Goal: Task Accomplishment & Management: Use online tool/utility

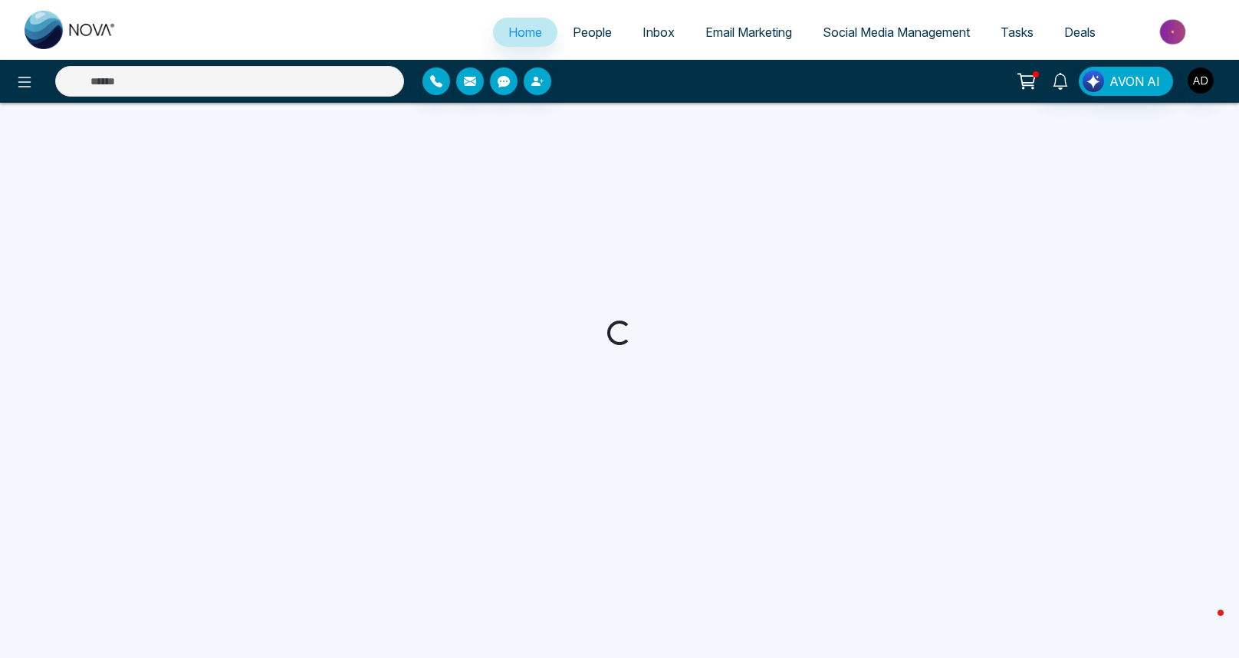
select select "*"
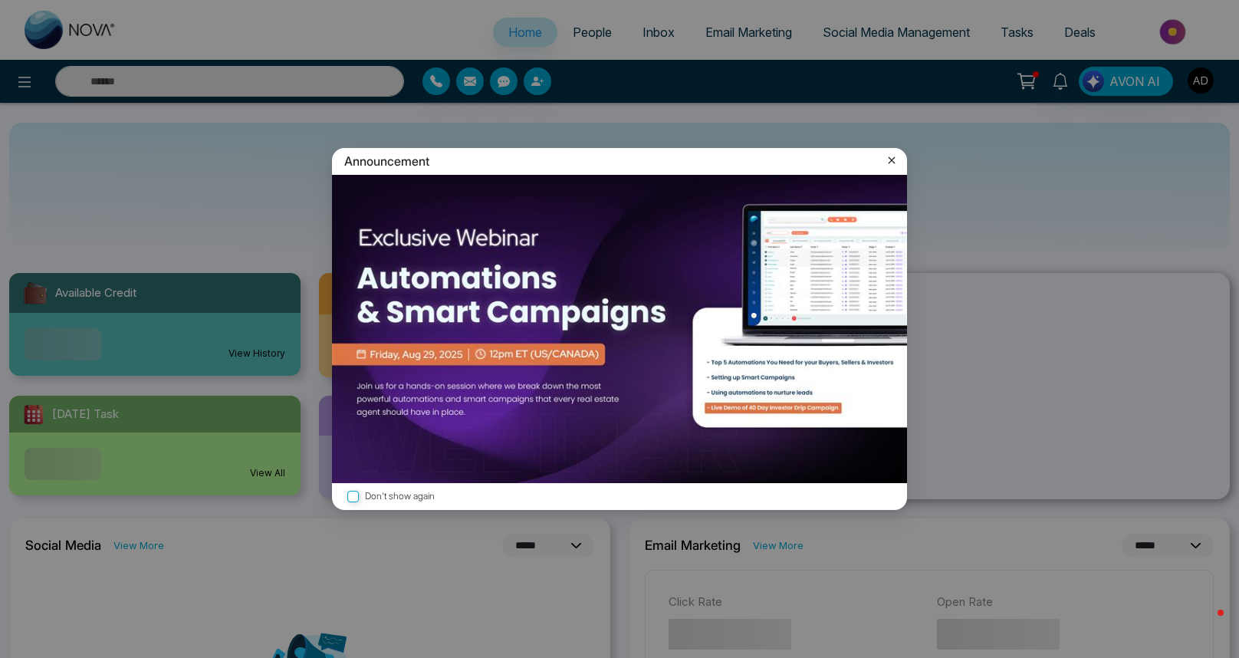
click at [884, 164] on icon at bounding box center [891, 160] width 15 height 15
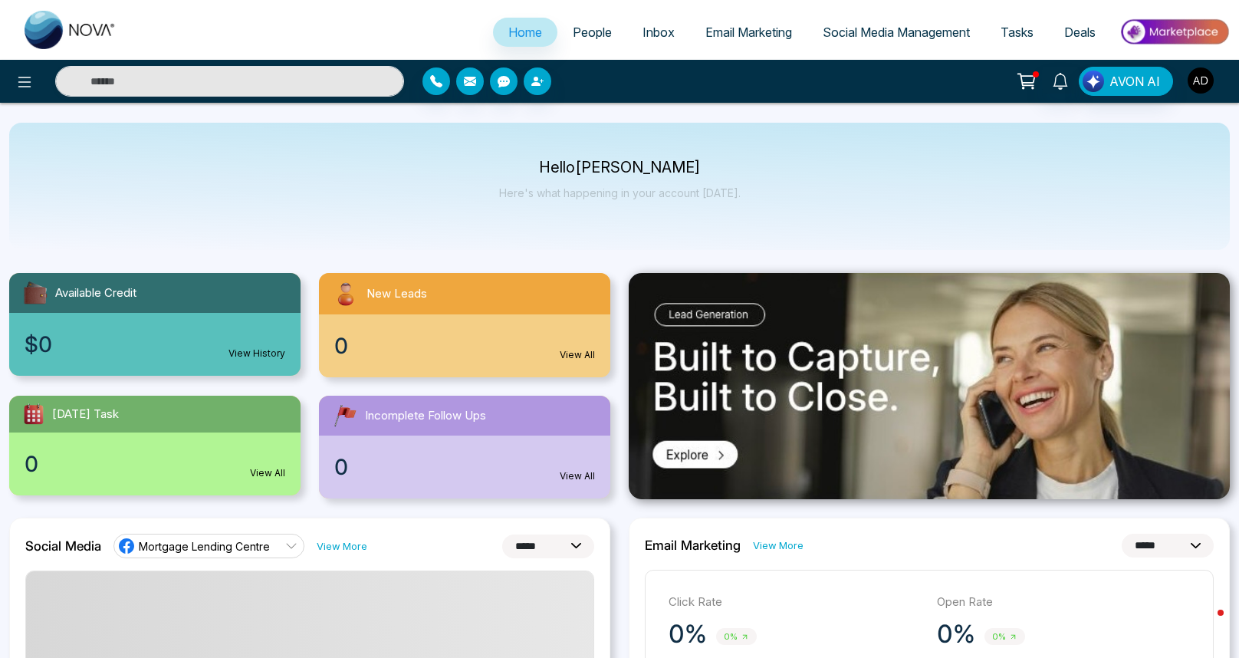
click at [1194, 81] on img "button" at bounding box center [1201, 80] width 26 height 26
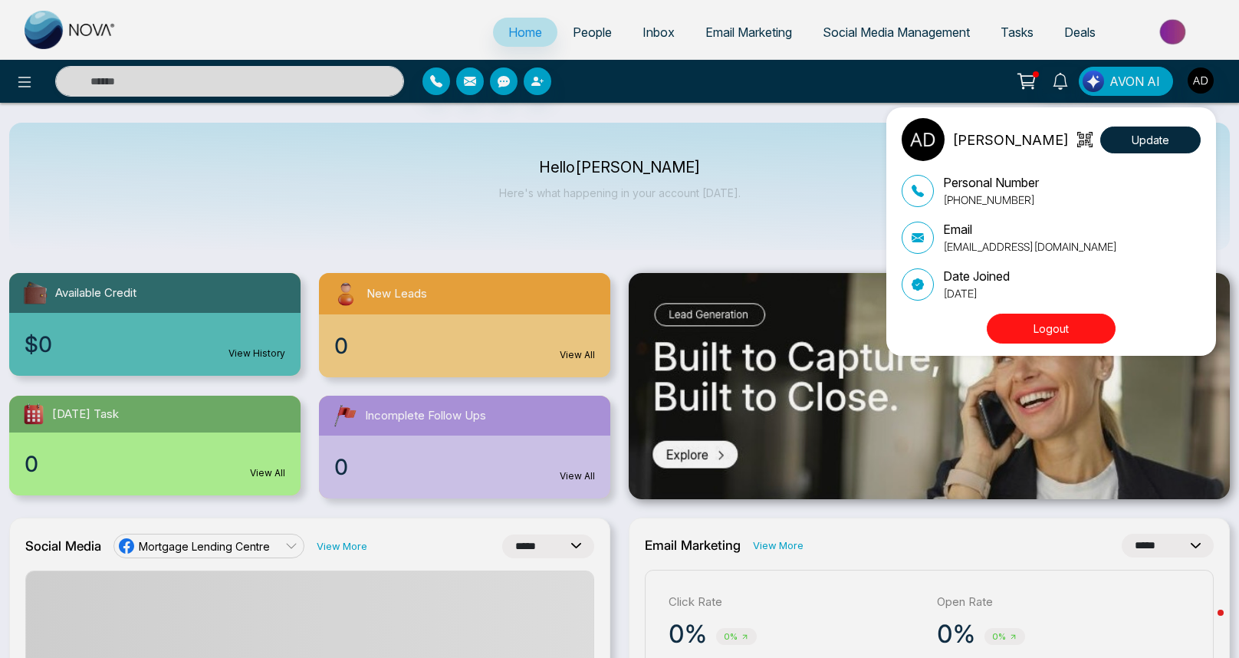
click at [1194, 81] on div "[PERSON_NAME] Update Personal Number [PHONE_NUMBER] Email [EMAIL_ADDRESS][DOMAI…" at bounding box center [619, 329] width 1239 height 658
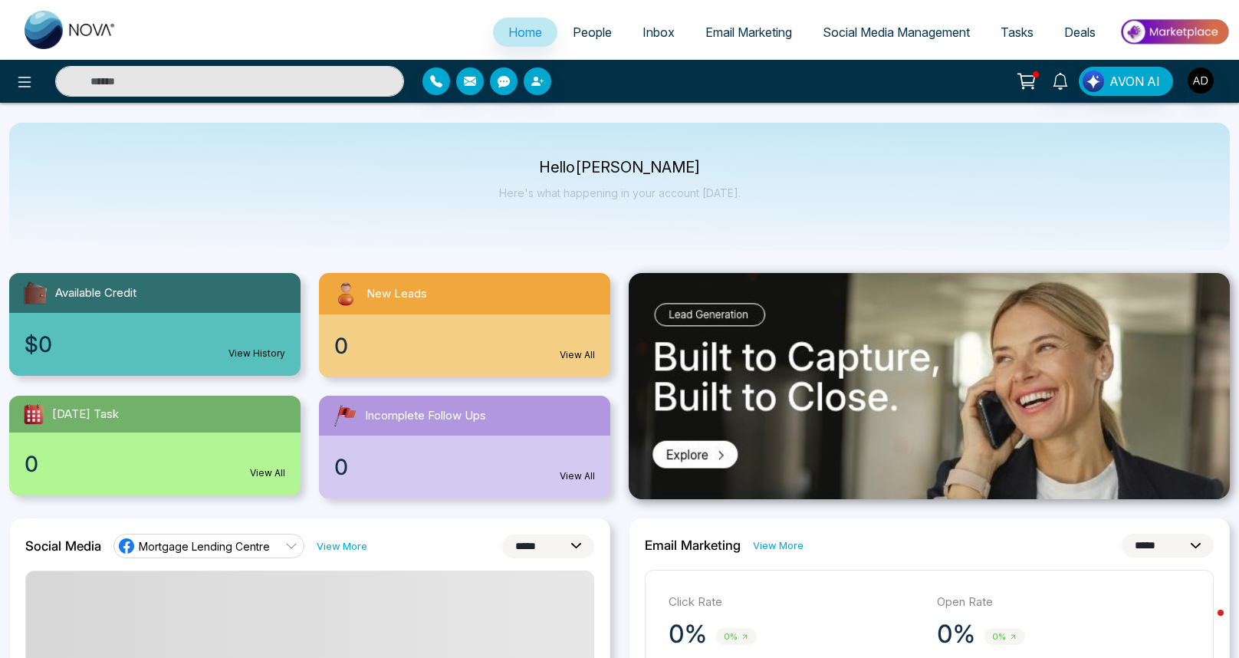
click at [879, 39] on link "Social Media Management" at bounding box center [897, 32] width 178 height 29
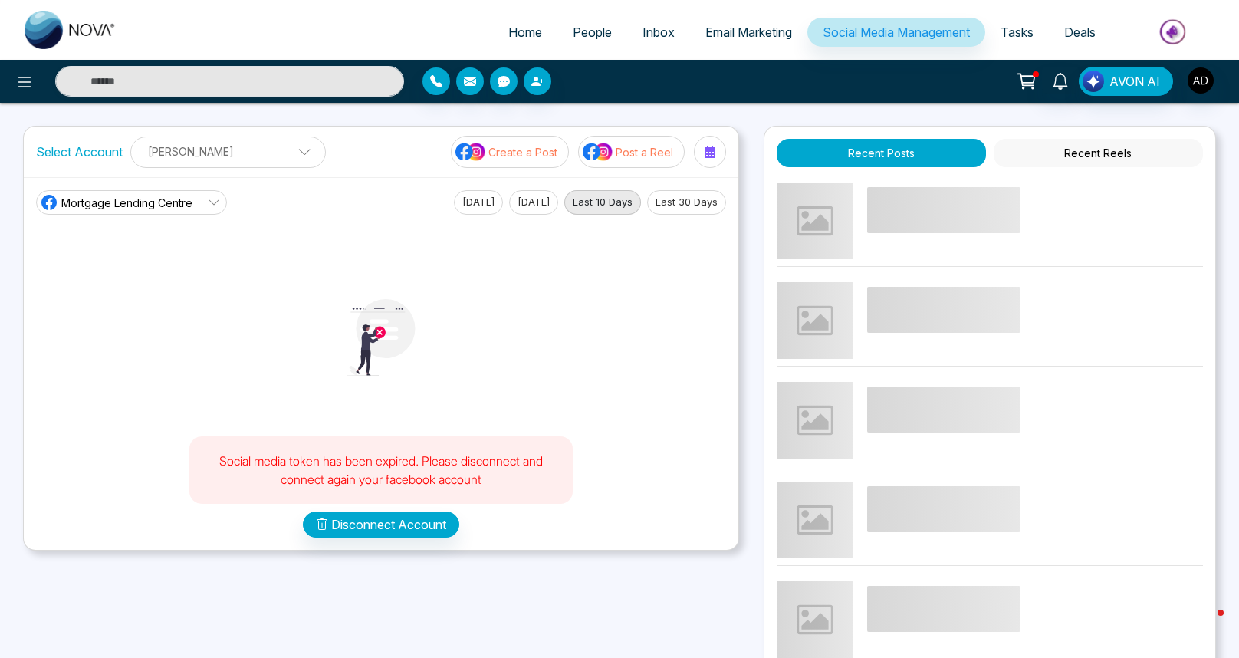
click at [391, 476] on p "Social media token has been expired. Please disconnect and connect again your f…" at bounding box center [381, 470] width 353 height 37
click at [388, 525] on button "Disconnect Account" at bounding box center [381, 525] width 156 height 26
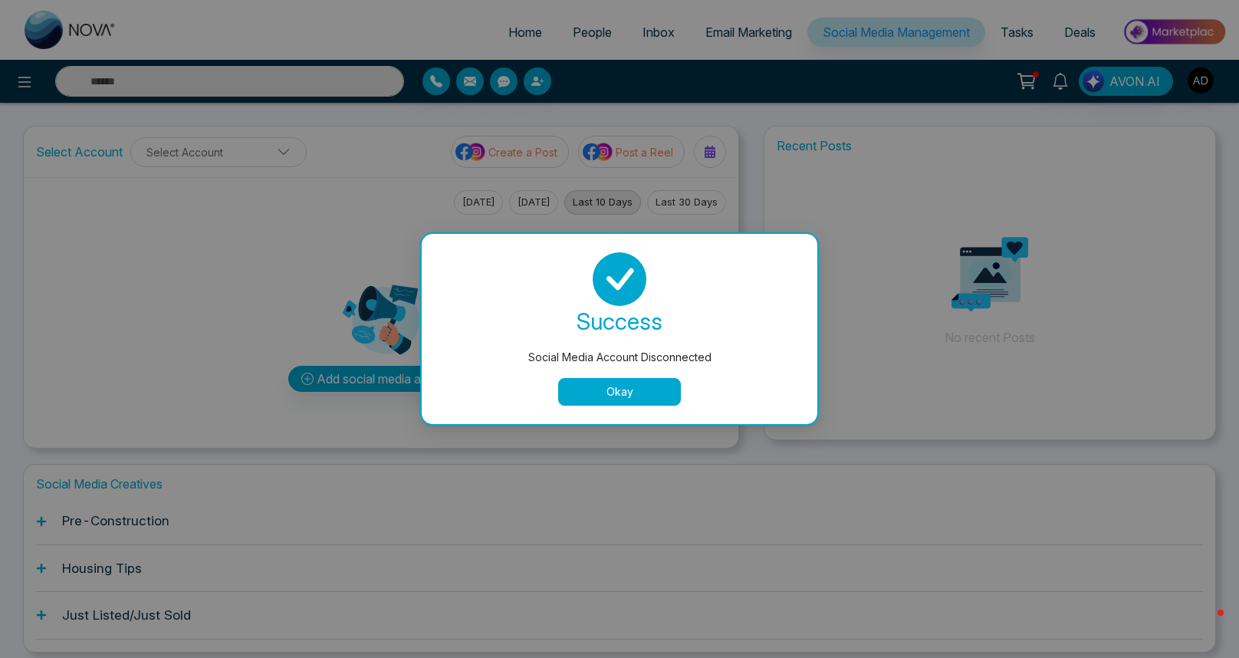
click at [588, 390] on button "Okay" at bounding box center [619, 392] width 123 height 28
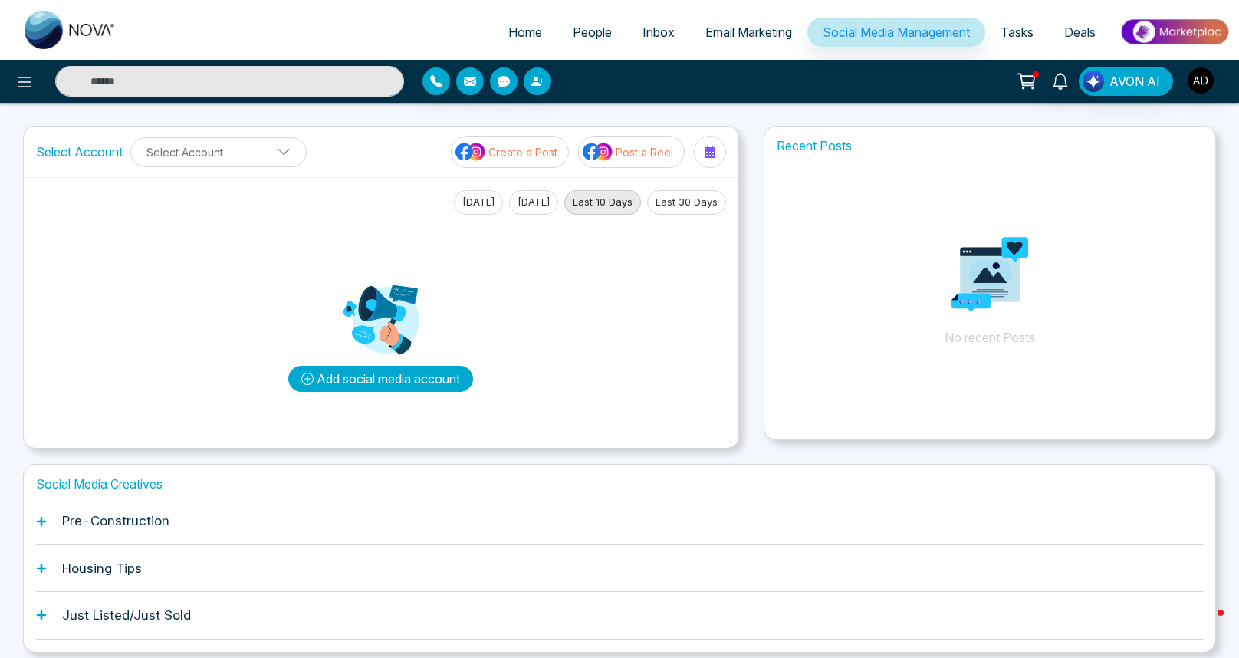
click at [414, 376] on button "Add social media account" at bounding box center [380, 379] width 185 height 26
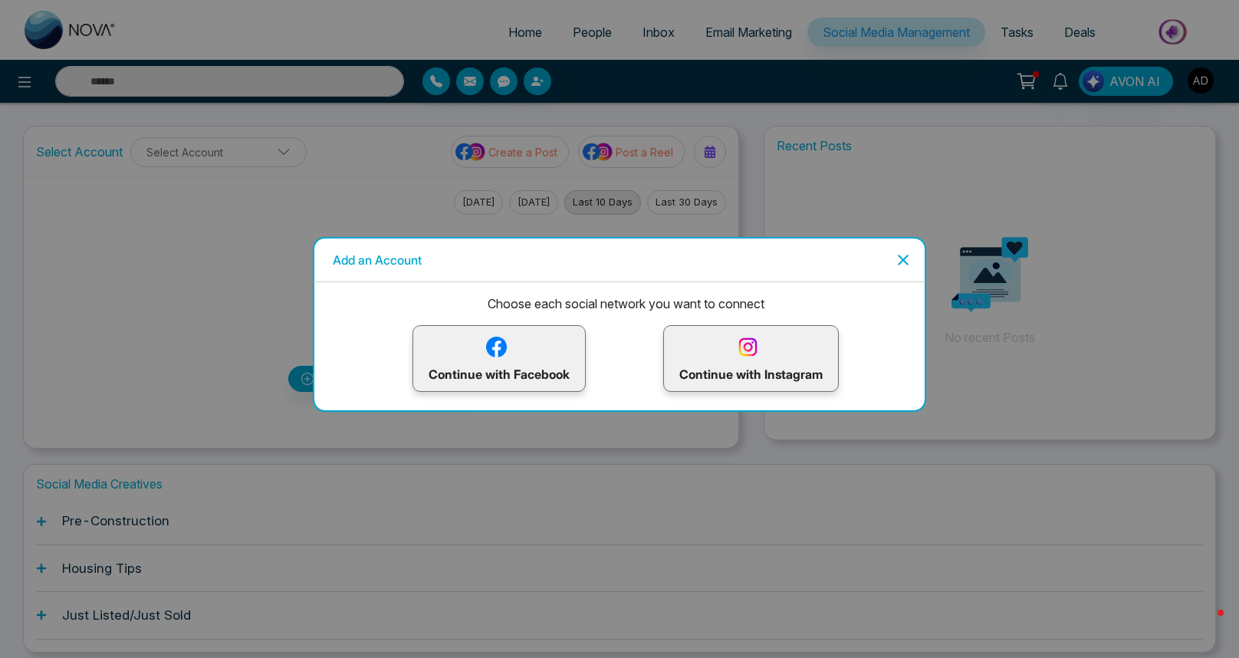
click at [565, 353] on p "Continue with Facebook" at bounding box center [499, 359] width 141 height 50
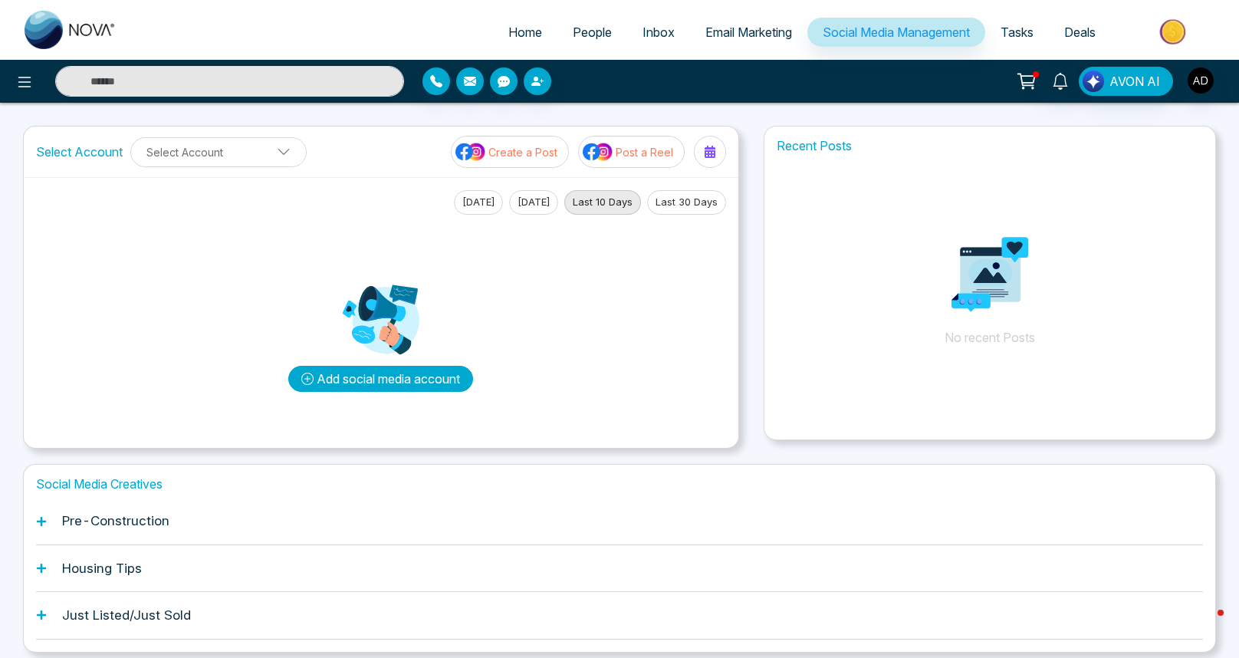
click at [420, 380] on button "Add social media account" at bounding box center [380, 379] width 185 height 26
click at [420, 377] on button "Add social media account" at bounding box center [380, 379] width 185 height 26
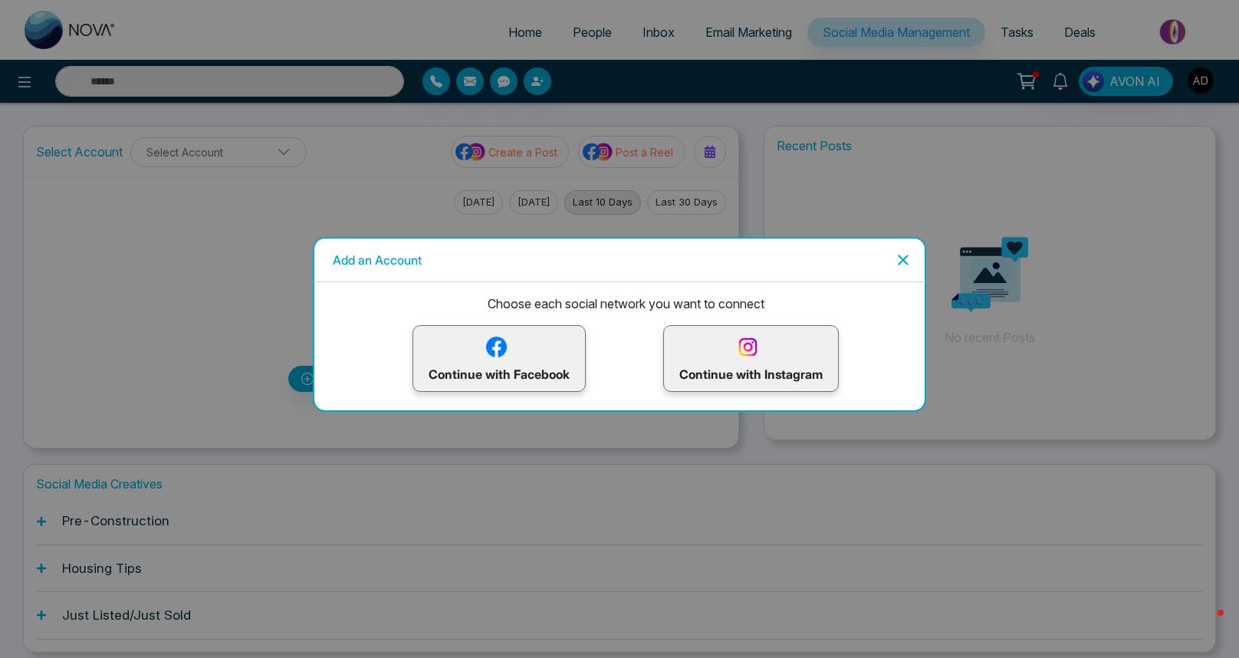
click at [738, 367] on p "Continue with Instagram" at bounding box center [751, 359] width 143 height 50
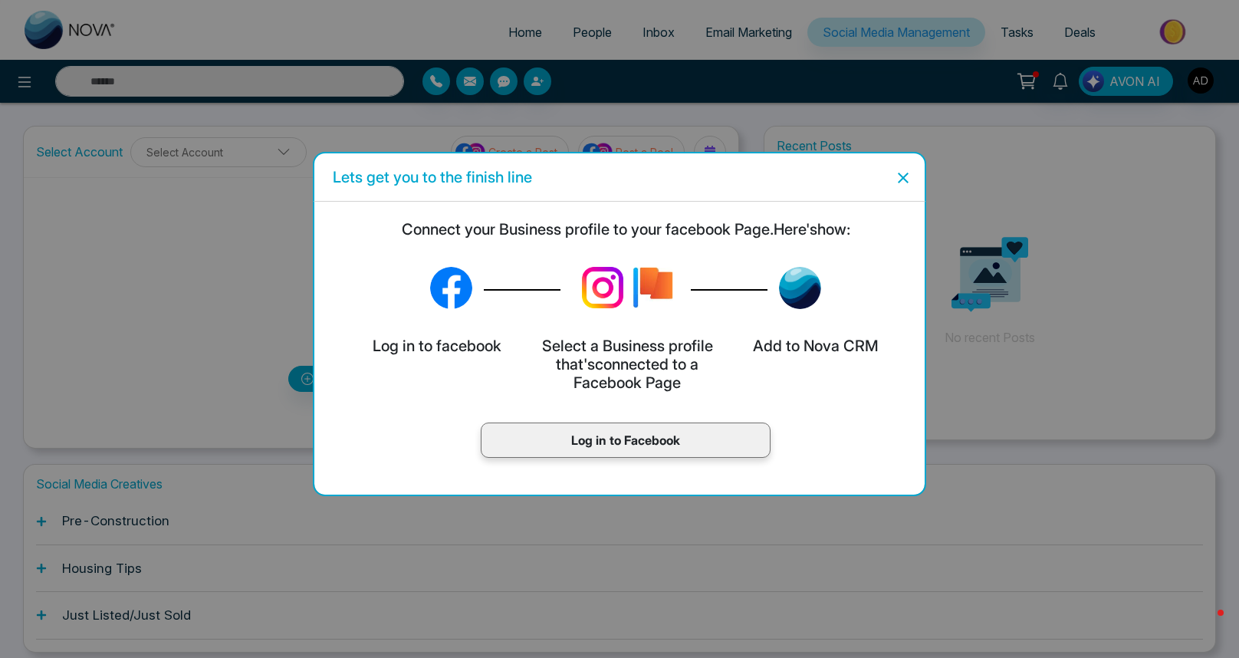
click at [651, 439] on p "Log in to Facebook" at bounding box center [626, 440] width 258 height 18
